Goal: Check status: Check status

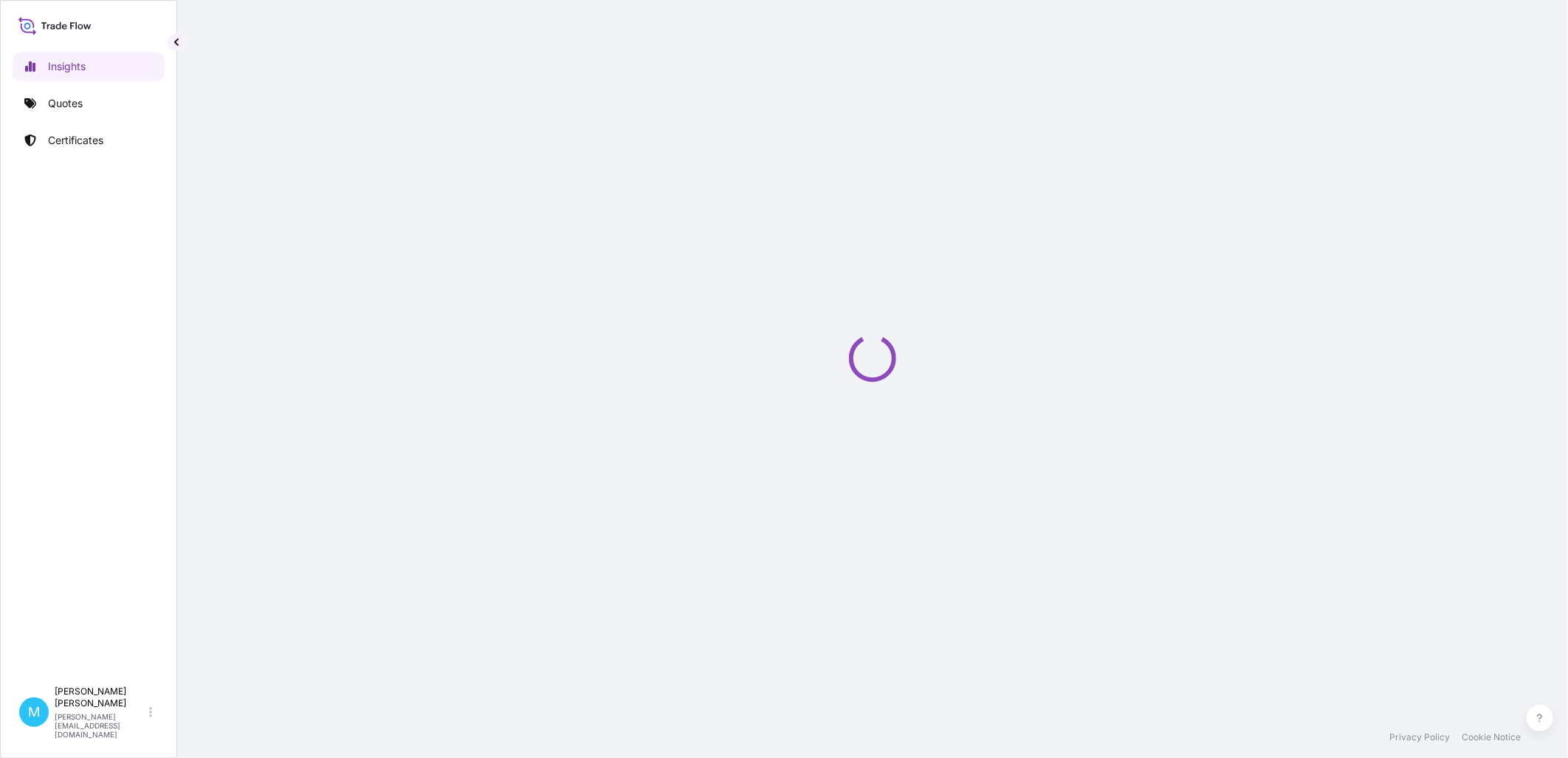
select select "2025"
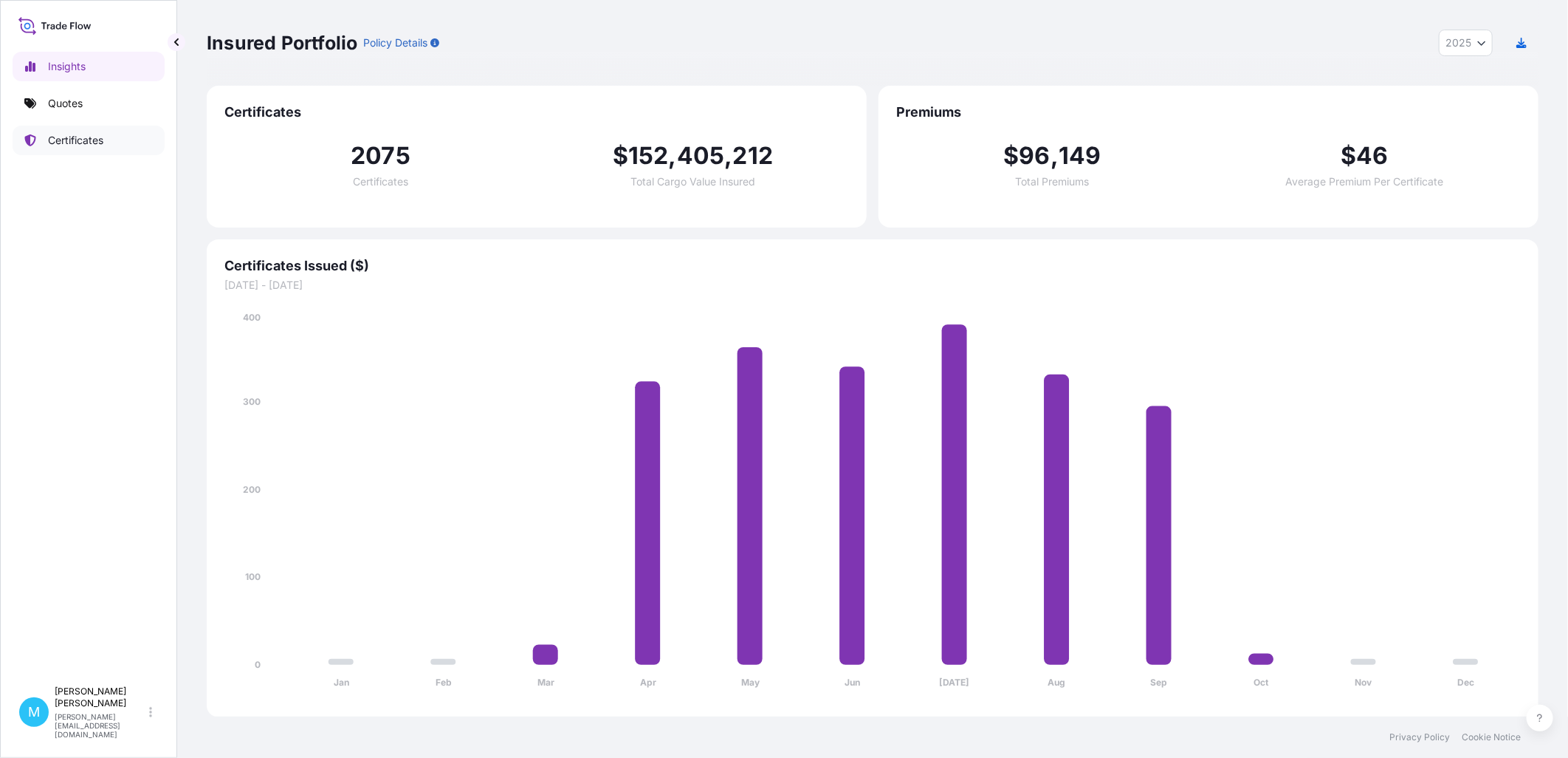
click at [85, 146] on p "Certificates" at bounding box center [75, 140] width 55 height 15
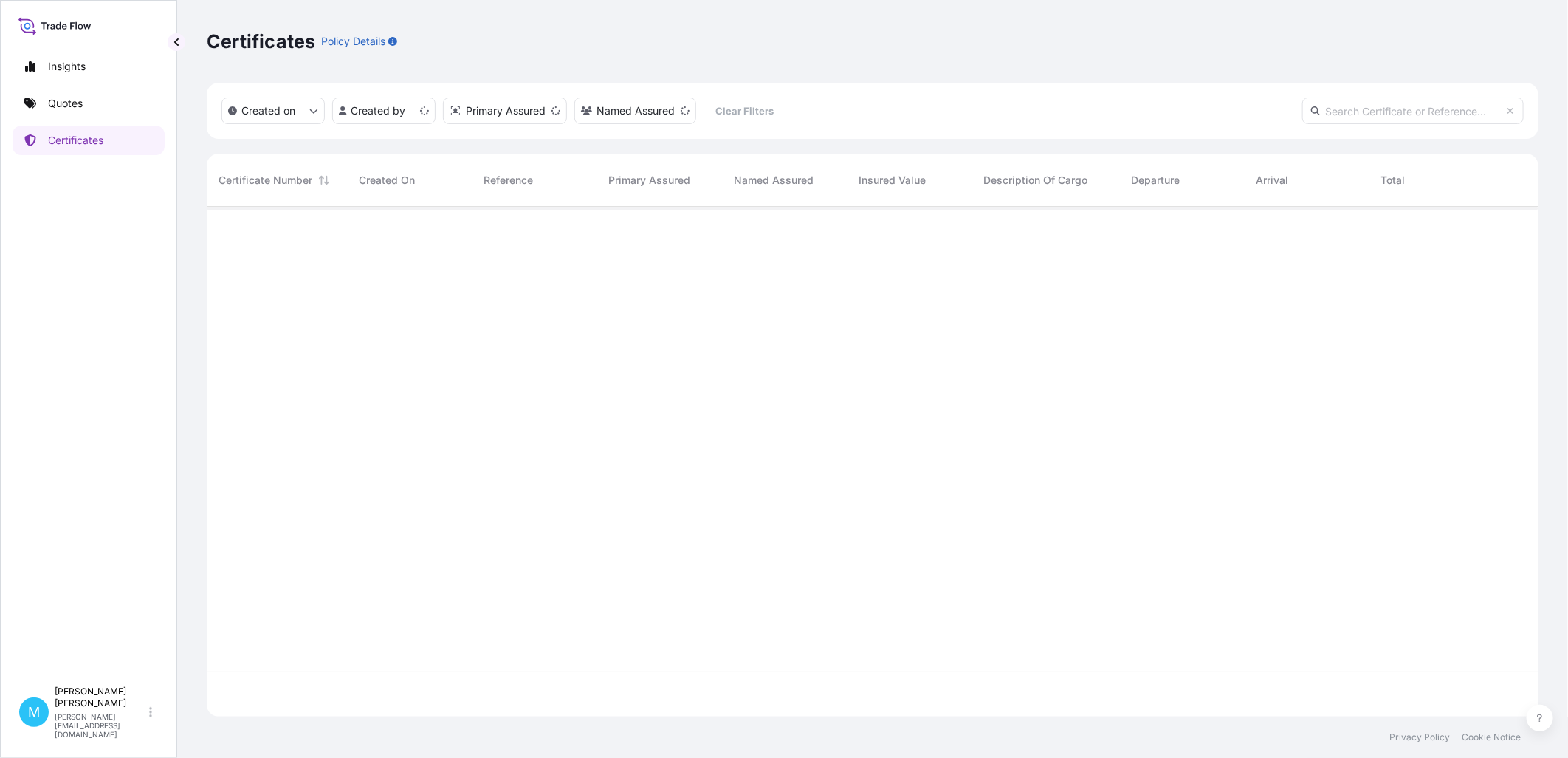
scroll to position [506, 1318]
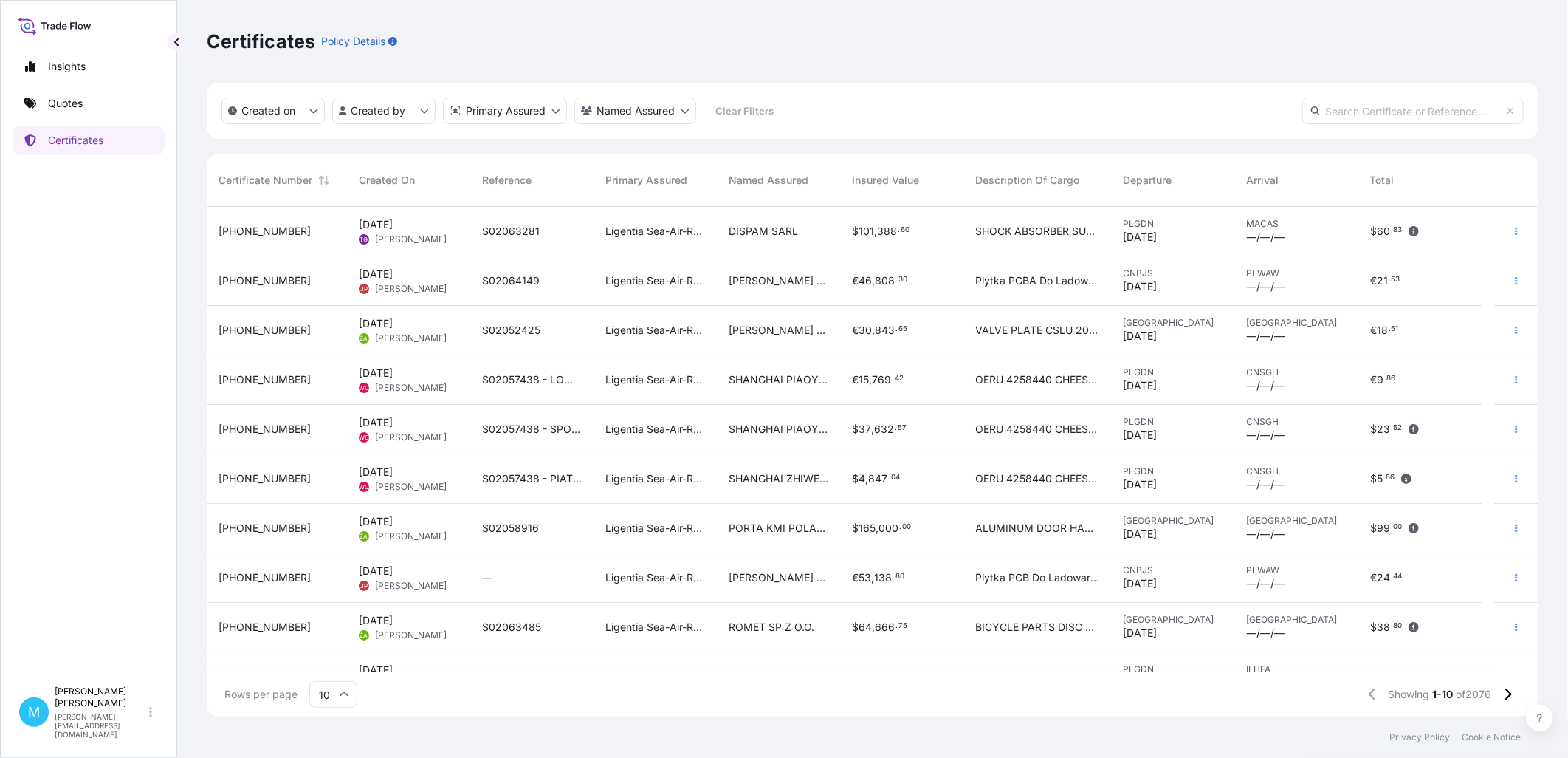
click at [1363, 105] on input "text" at bounding box center [1412, 111] width 222 height 27
paste input "[PHONE_NUMBER]"
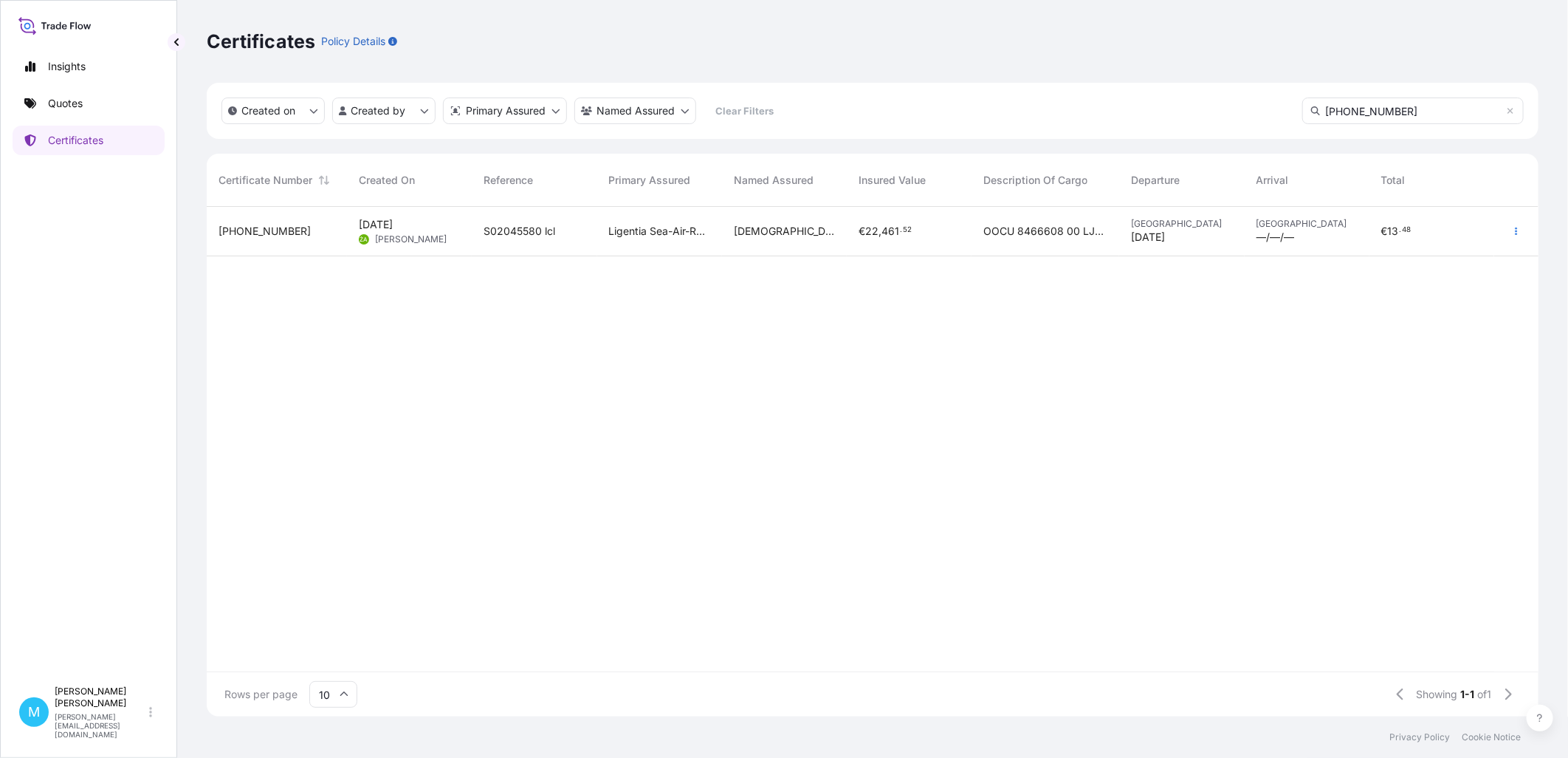
type input "[PHONE_NUMBER]"
click at [587, 240] on div "S02045580 lcl" at bounding box center [534, 232] width 125 height 50
